Goal: Task Accomplishment & Management: Use online tool/utility

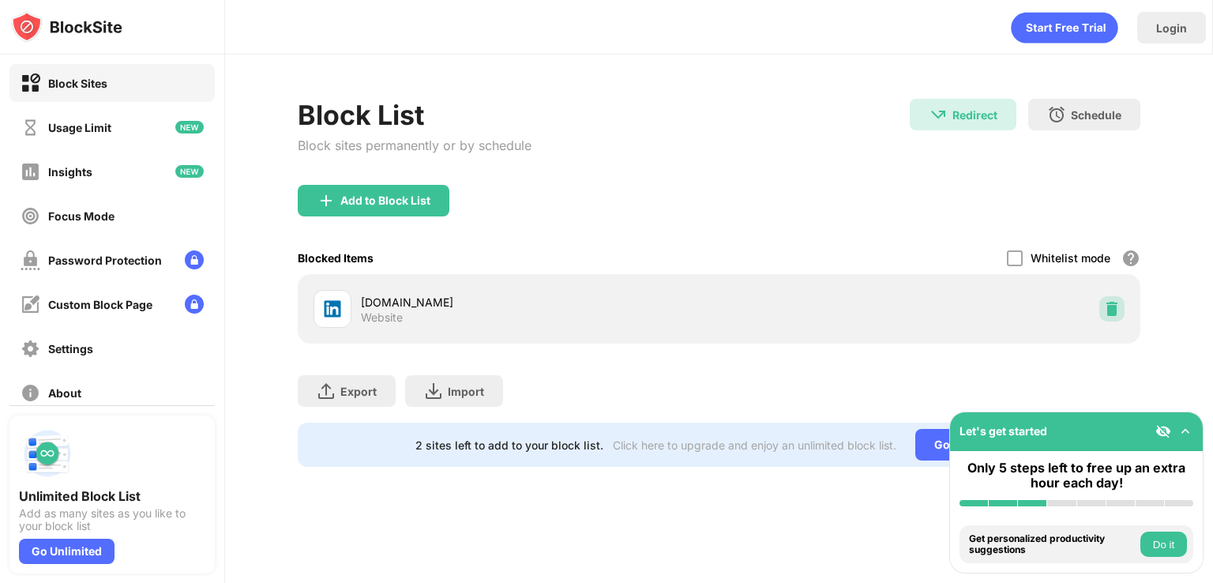
click at [1109, 310] on img at bounding box center [1112, 309] width 16 height 16
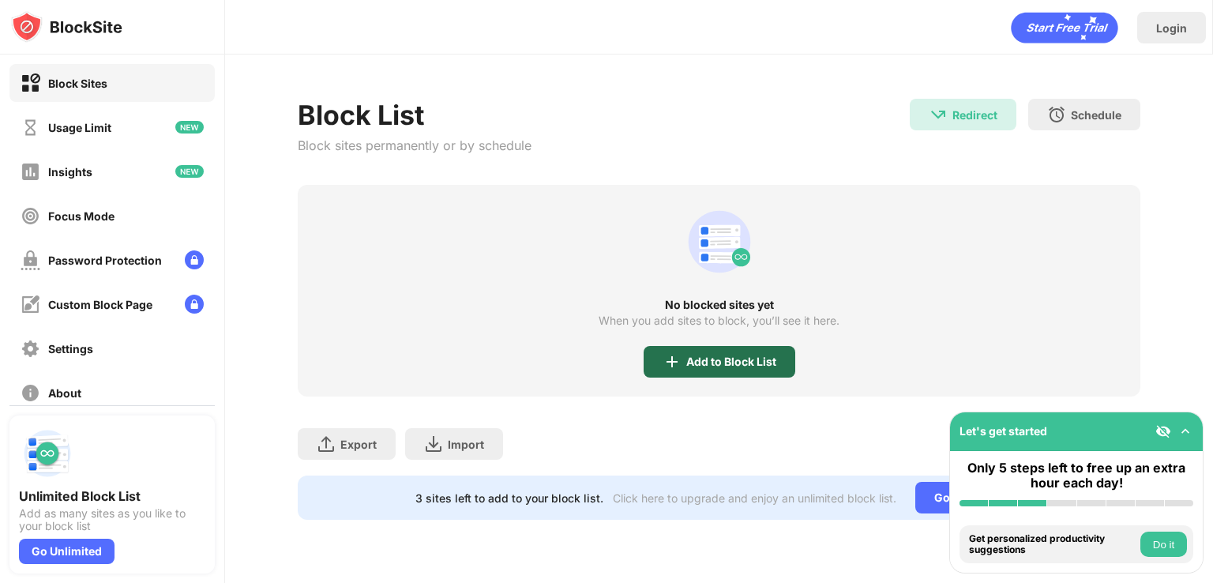
click at [699, 364] on div "Add to Block List" at bounding box center [731, 361] width 90 height 13
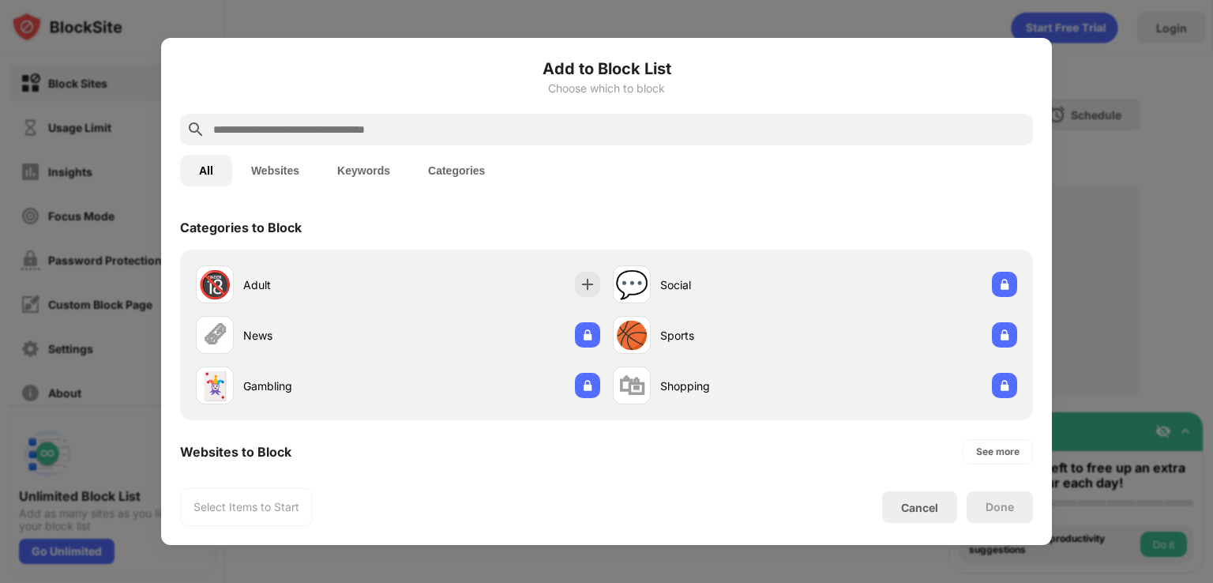
click at [473, 131] on input "text" at bounding box center [619, 129] width 815 height 19
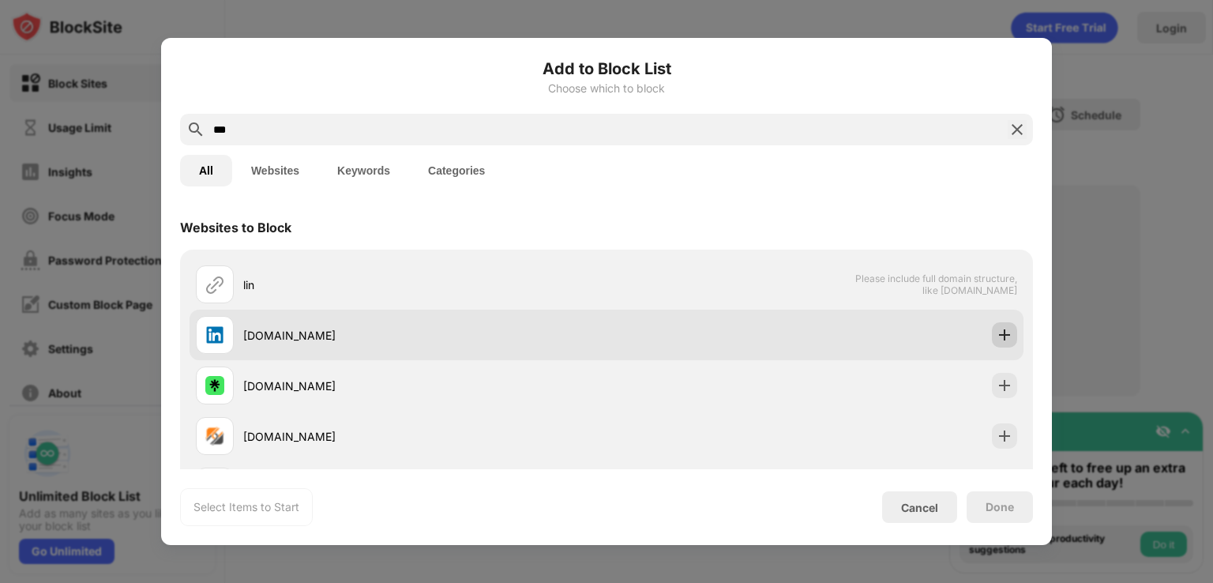
type input "***"
click at [997, 333] on img at bounding box center [1005, 335] width 16 height 16
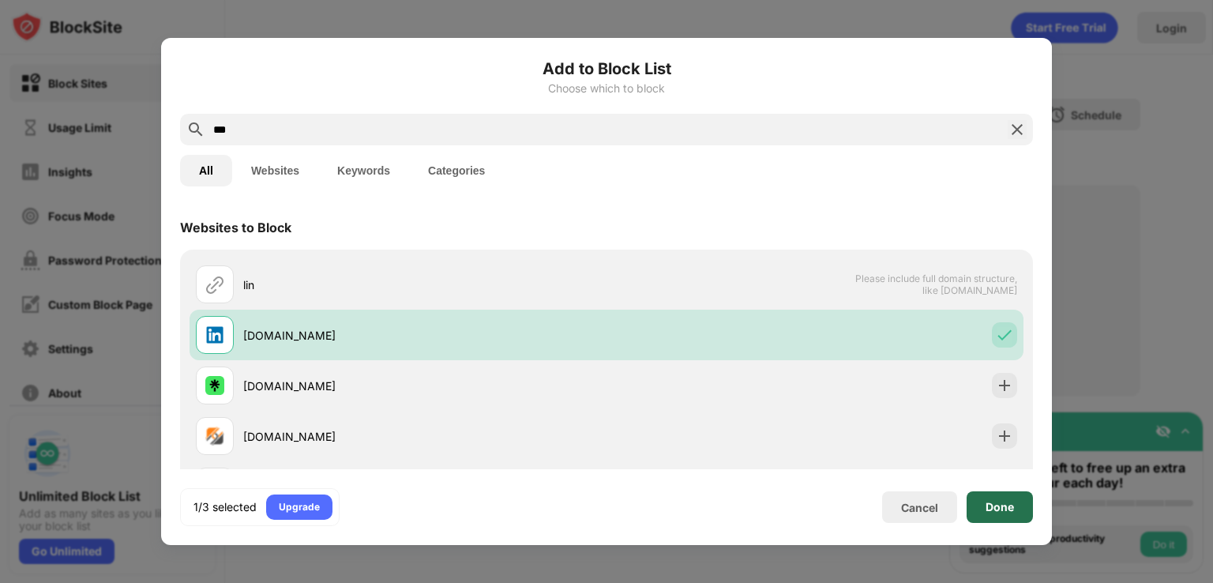
click at [1000, 505] on div "Done" at bounding box center [1000, 507] width 28 height 13
